Goal: Use online tool/utility: Utilize a website feature to perform a specific function

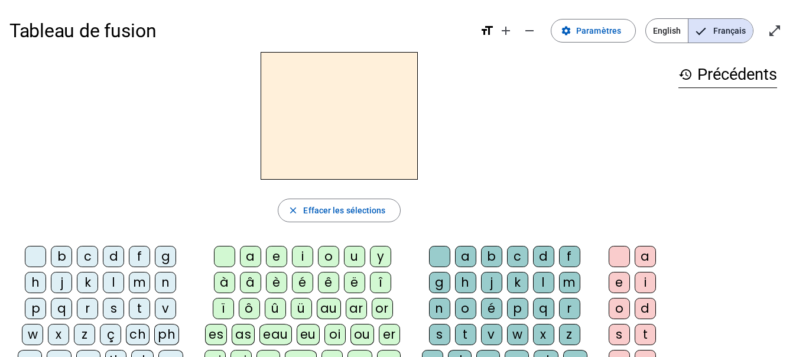
click at [350, 147] on h2 at bounding box center [338, 116] width 157 height 128
click at [508, 31] on mat-icon "add" at bounding box center [505, 31] width 14 height 14
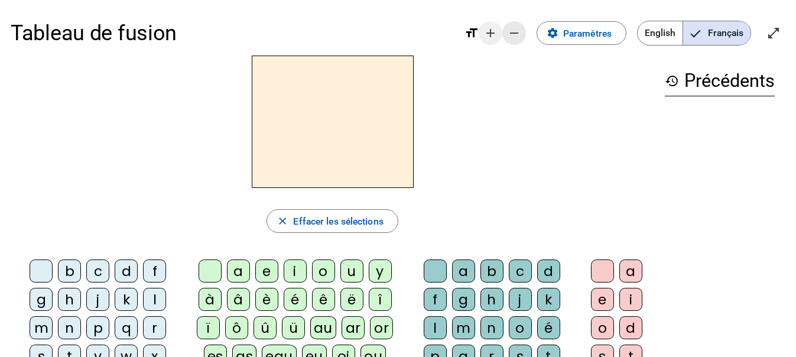
click at [508, 31] on mat-icon "remove" at bounding box center [514, 33] width 14 height 14
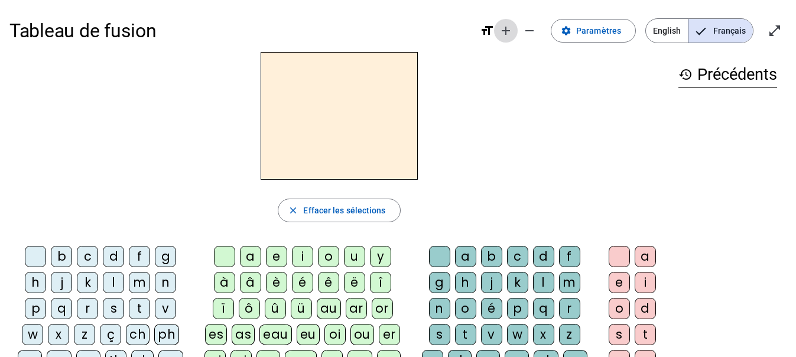
click at [508, 31] on mat-icon "add" at bounding box center [505, 31] width 14 height 14
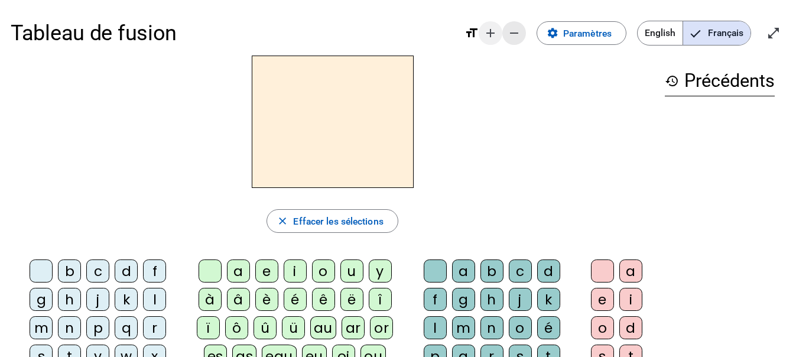
click at [508, 31] on mat-icon "remove" at bounding box center [514, 33] width 14 height 14
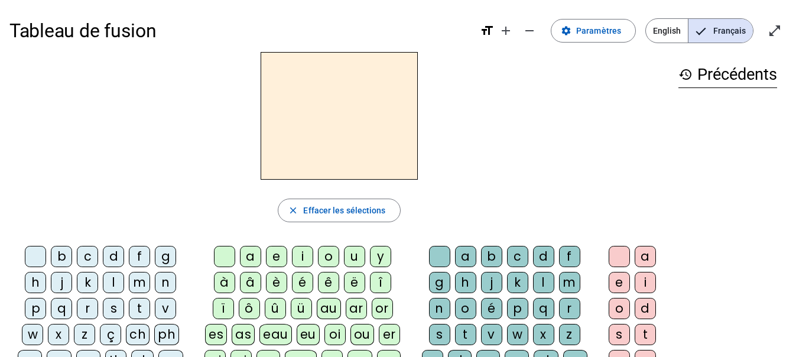
click at [63, 257] on div "b" at bounding box center [61, 256] width 21 height 21
click at [330, 257] on div "o" at bounding box center [328, 256] width 21 height 21
click at [543, 282] on div "l" at bounding box center [543, 282] width 21 height 21
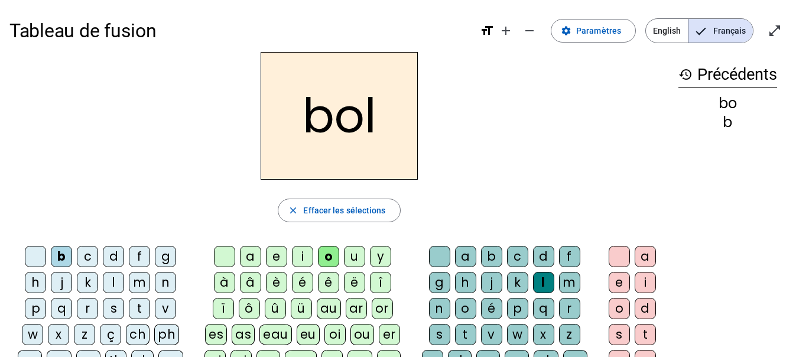
click at [110, 309] on div "s" at bounding box center [113, 308] width 21 height 21
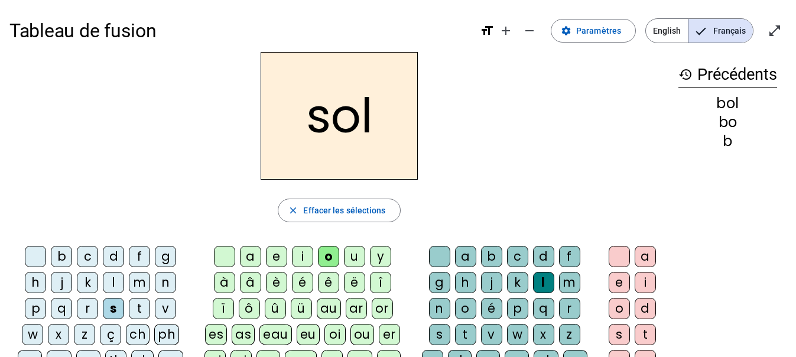
click at [304, 256] on div "i" at bounding box center [302, 256] width 21 height 21
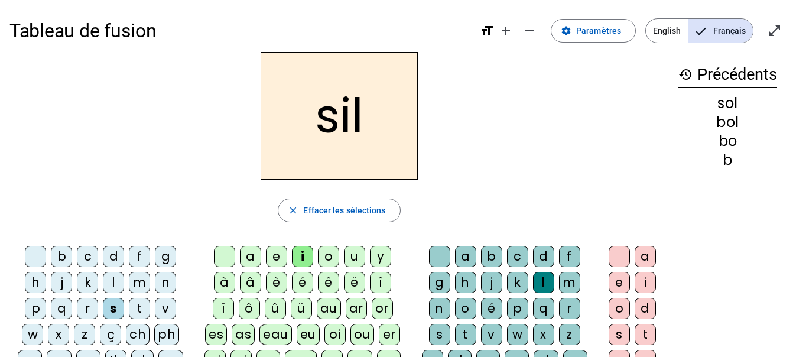
click at [447, 254] on div at bounding box center [439, 256] width 21 height 21
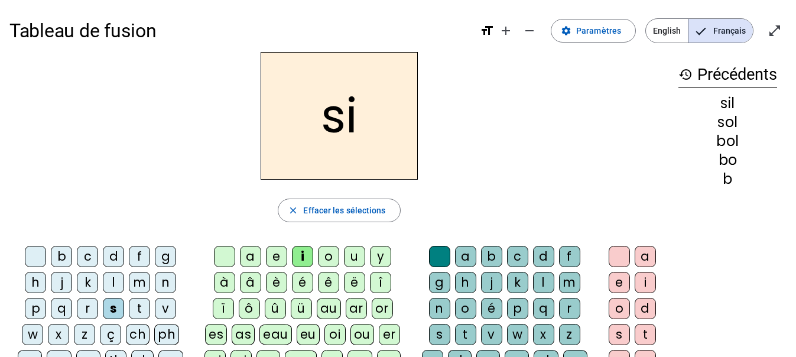
click at [164, 286] on div "n" at bounding box center [165, 282] width 21 height 21
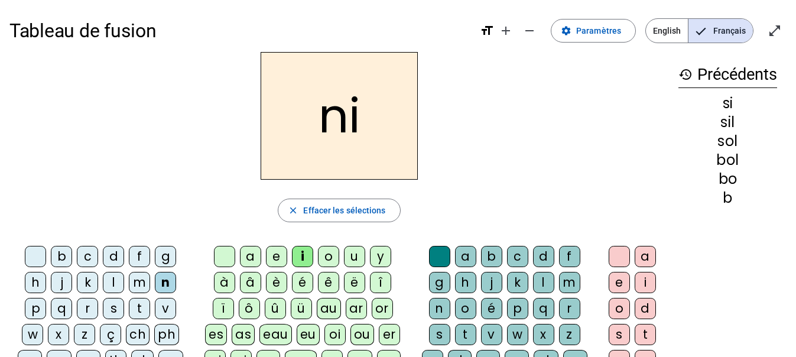
click at [276, 256] on div "e" at bounding box center [276, 256] width 21 height 21
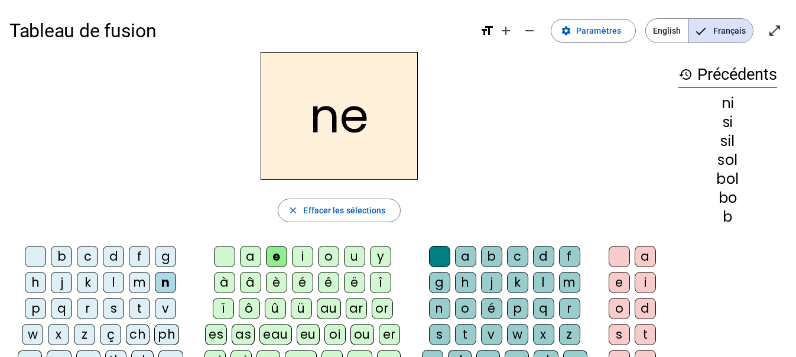
click at [113, 283] on div "l" at bounding box center [113, 282] width 21 height 21
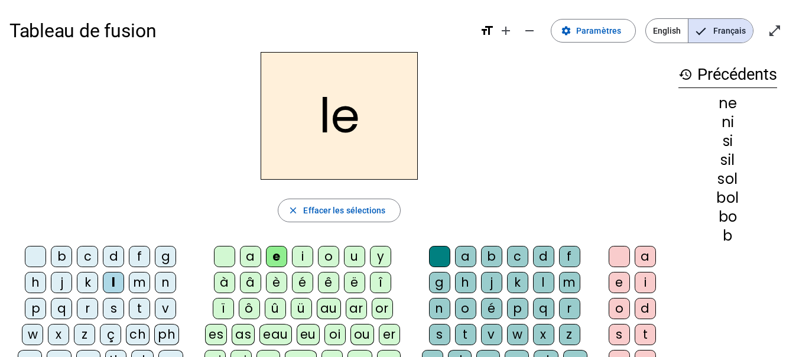
click at [252, 259] on div "a" at bounding box center [250, 256] width 21 height 21
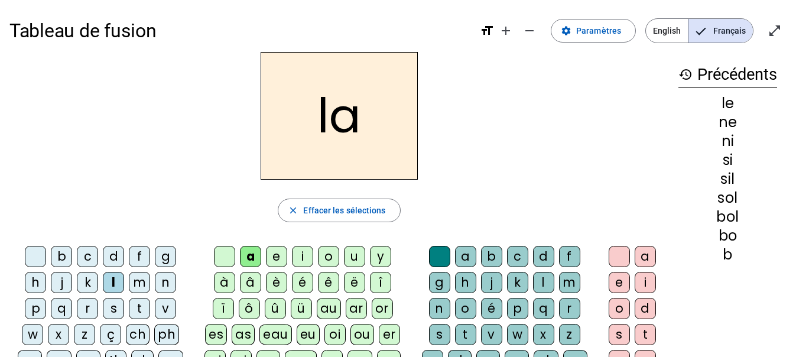
click at [166, 309] on div "v" at bounding box center [165, 308] width 21 height 21
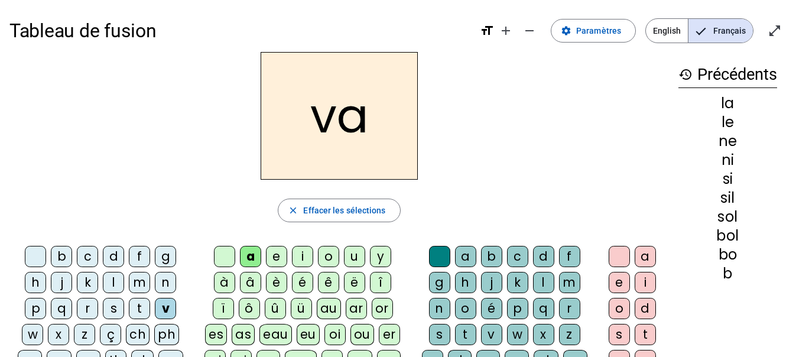
click at [140, 309] on div "t" at bounding box center [139, 308] width 21 height 21
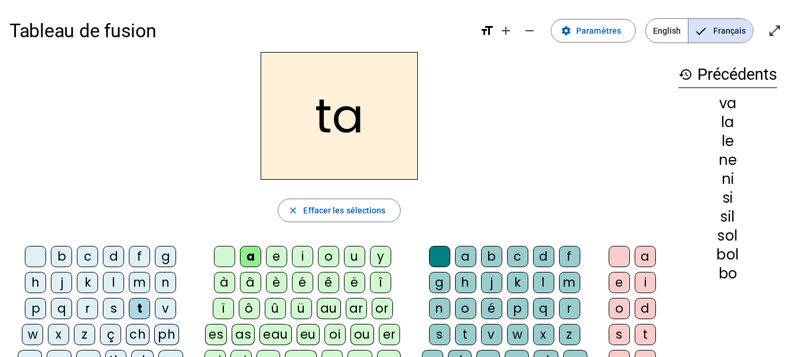
click at [280, 255] on div "e" at bounding box center [276, 256] width 21 height 21
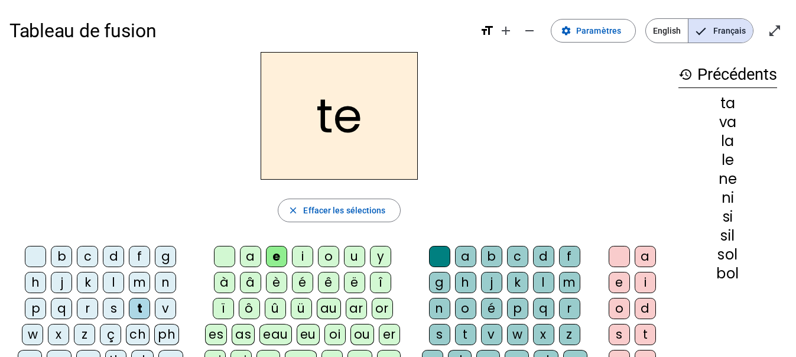
click at [116, 257] on div "d" at bounding box center [113, 256] width 21 height 21
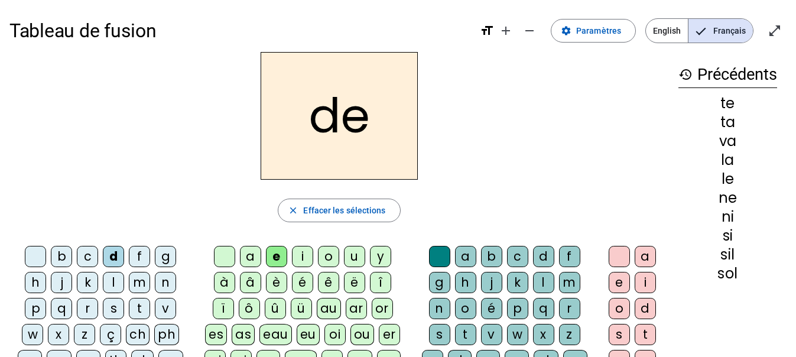
click at [136, 283] on div "m" at bounding box center [139, 282] width 21 height 21
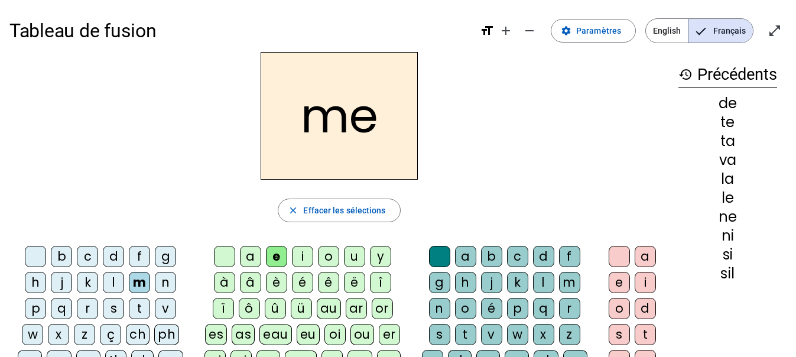
click at [253, 256] on div "a" at bounding box center [250, 256] width 21 height 21
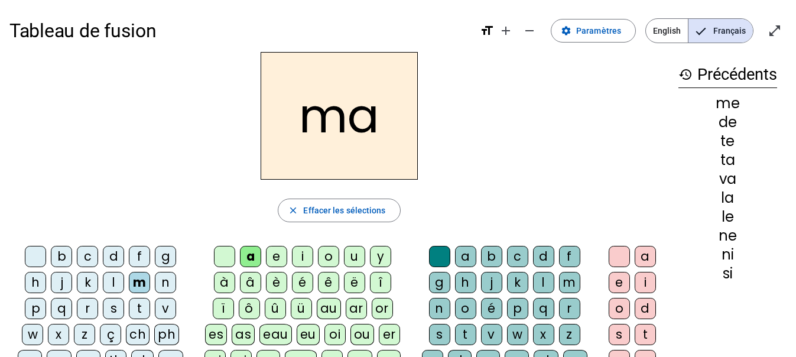
click at [542, 281] on div "l" at bounding box center [543, 282] width 21 height 21
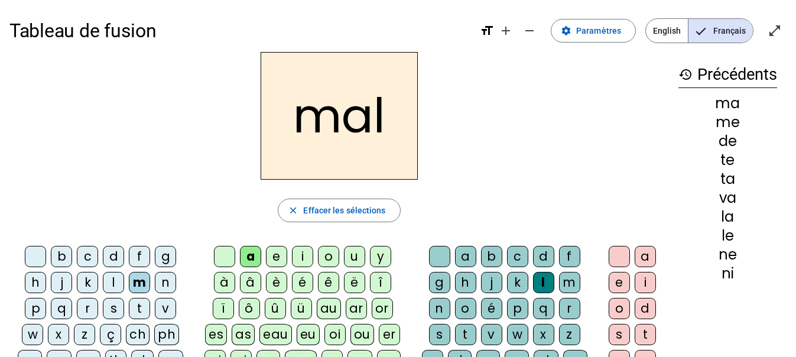
click at [64, 257] on div "b" at bounding box center [61, 256] width 21 height 21
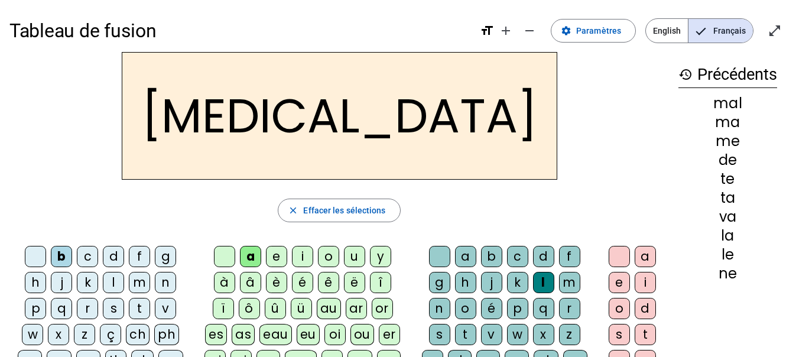
click at [519, 255] on div "c" at bounding box center [517, 256] width 21 height 21
